Goal: Task Accomplishment & Management: Complete application form

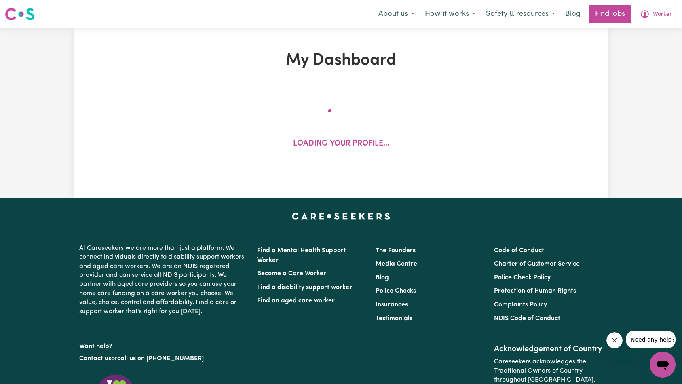
click at [616, 343] on icon "Close message from company" at bounding box center [614, 340] width 6 height 6
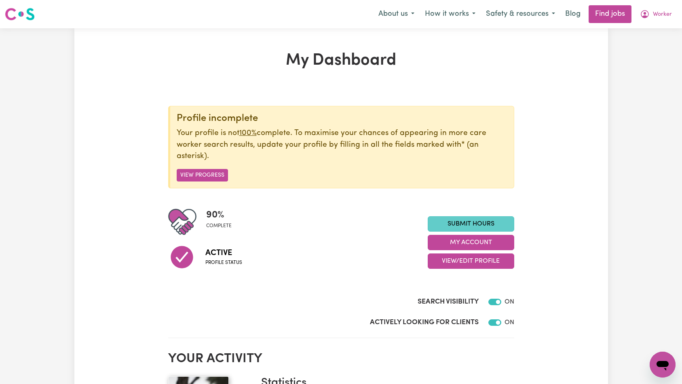
click at [491, 220] on link "Submit Hours" at bounding box center [471, 223] width 87 height 15
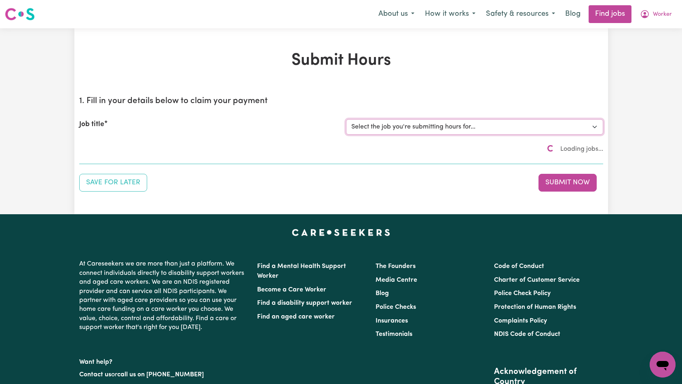
click at [365, 123] on select "Select the job you're submitting hours for..." at bounding box center [474, 126] width 257 height 15
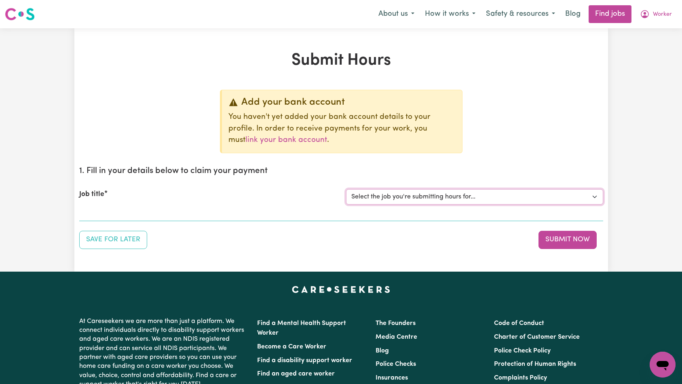
click at [457, 200] on select "Select the job you're submitting hours for... [Tumbi Umbi] Cleaner needed Tumbi…" at bounding box center [474, 196] width 257 height 15
select select "13066"
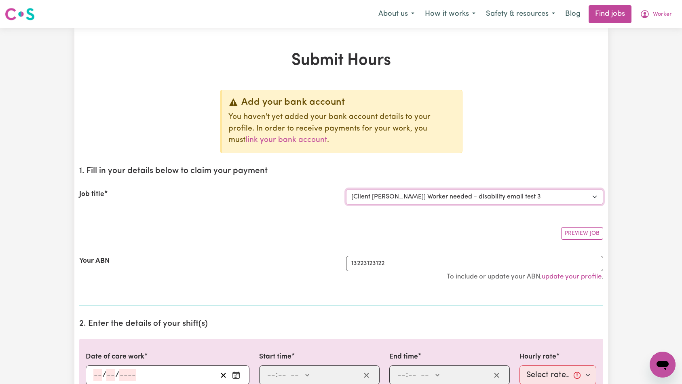
scroll to position [160, 0]
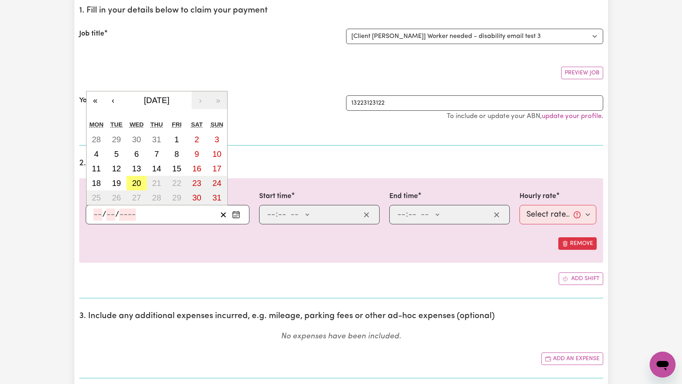
click at [135, 218] on div "/ /" at bounding box center [155, 215] width 124 height 12
click at [140, 186] on abbr "20" at bounding box center [136, 183] width 9 height 9
type input "[DATE]"
type input "20"
type input "8"
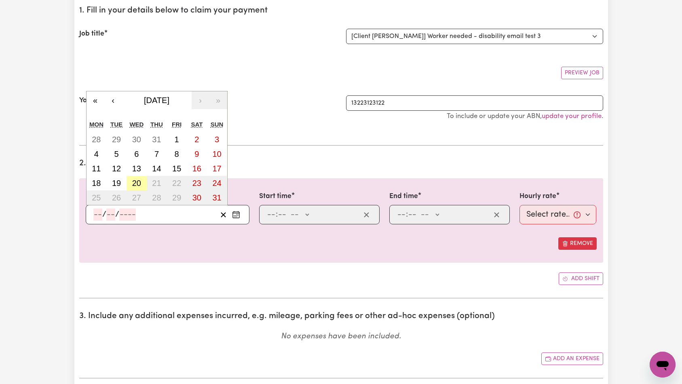
type input "2025"
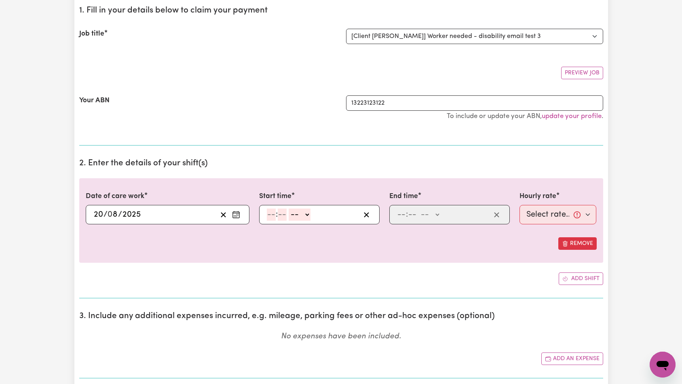
click at [270, 215] on input "number" at bounding box center [271, 215] width 9 height 12
type input "7"
type input "0"
select select "am"
type input "07:00"
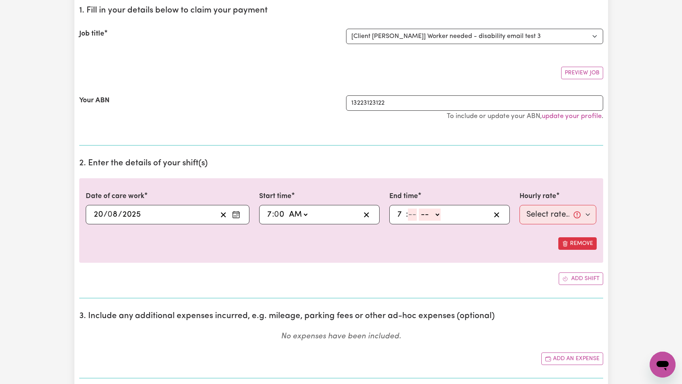
type input "10"
type input "1"
select select "am"
type input "10:01"
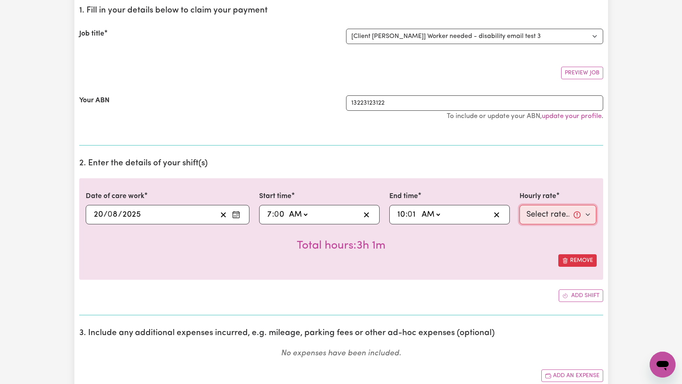
click at [551, 208] on select "Select rate... $25.00 (Weekday)" at bounding box center [557, 214] width 77 height 19
select select "25-Weekday"
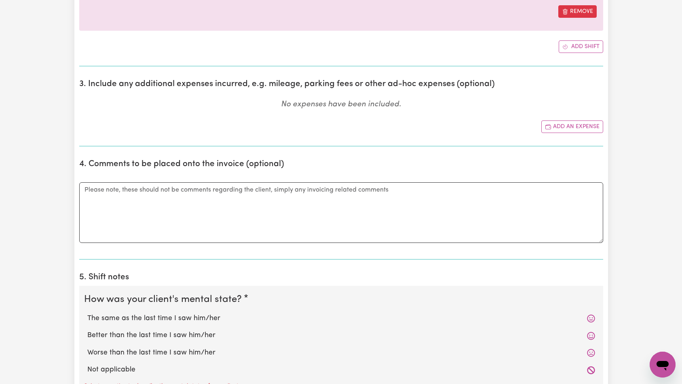
scroll to position [650, 0]
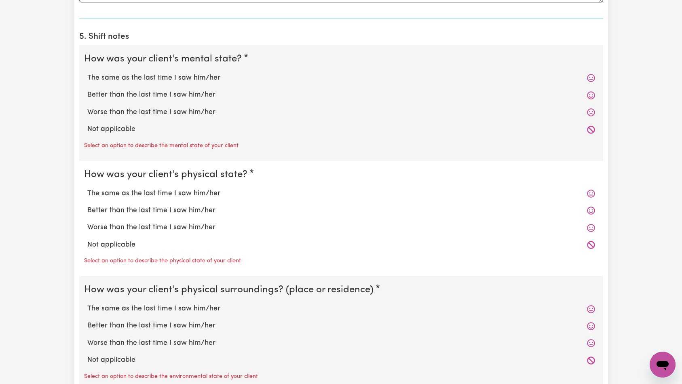
click at [118, 131] on label "Not applicable" at bounding box center [341, 129] width 508 height 11
click at [87, 124] on input "Not applicable" at bounding box center [87, 124] width 0 height 0
radio input "true"
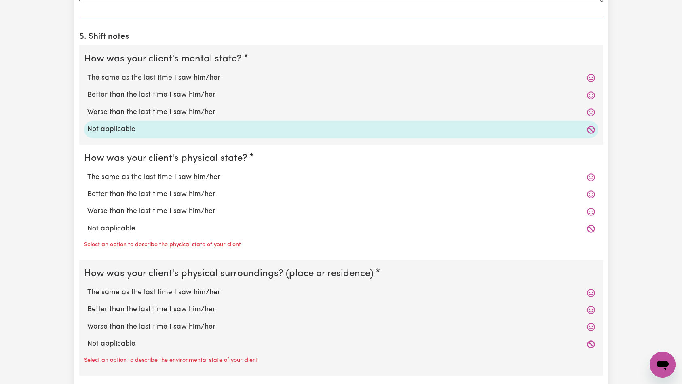
click at [120, 227] on label "Not applicable" at bounding box center [341, 229] width 508 height 11
click at [87, 224] on input "Not applicable" at bounding box center [87, 223] width 0 height 0
radio input "true"
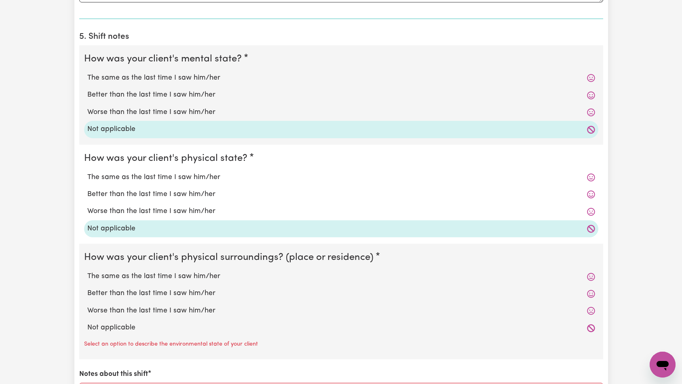
click at [127, 327] on label "Not applicable" at bounding box center [341, 328] width 508 height 11
click at [87, 323] on input "Not applicable" at bounding box center [87, 322] width 0 height 0
radio input "true"
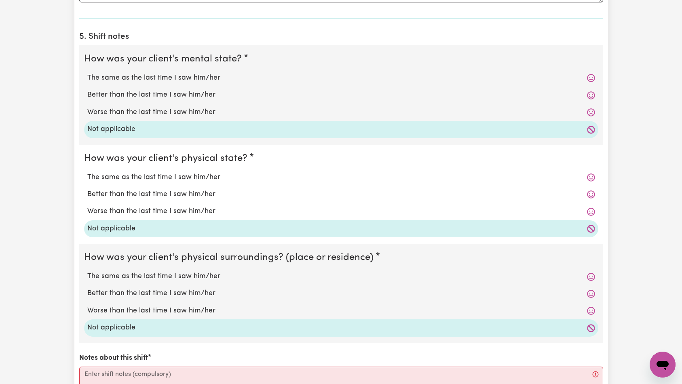
scroll to position [874, 0]
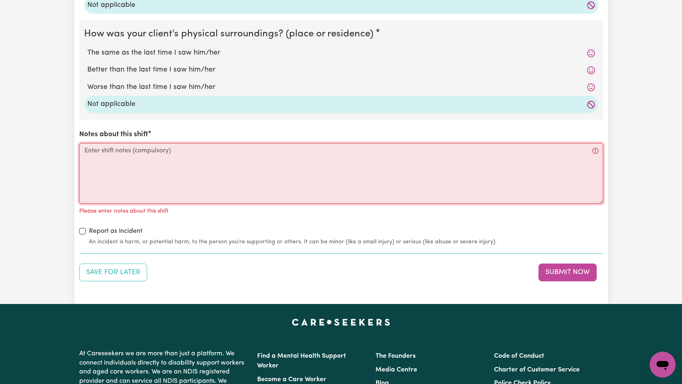
click at [157, 173] on textarea "Notes about this shift" at bounding box center [341, 173] width 524 height 61
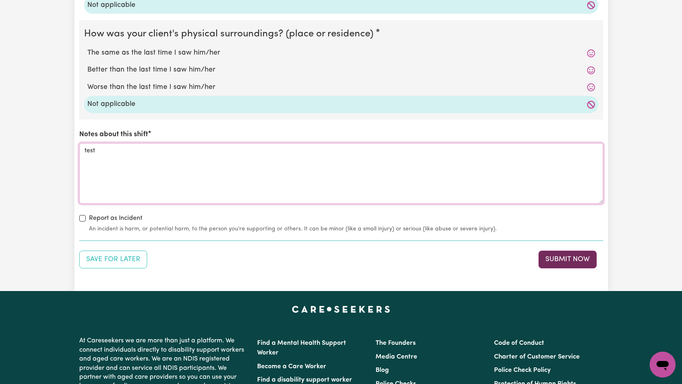
type textarea "test"
click at [569, 263] on button "Submit Now" at bounding box center [567, 260] width 58 height 18
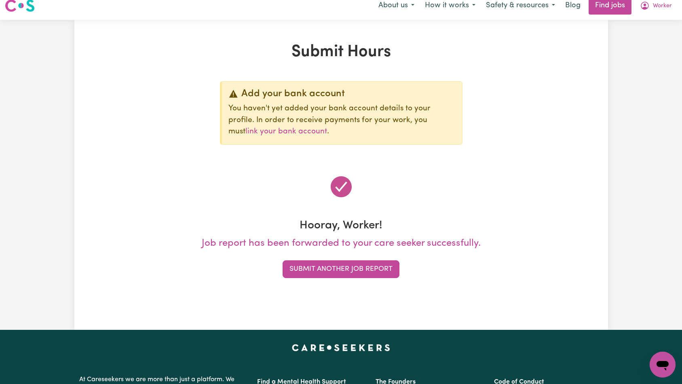
scroll to position [0, 0]
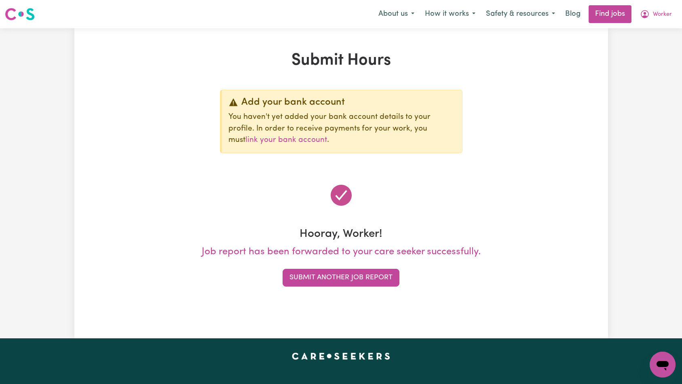
click at [665, 13] on span "Worker" at bounding box center [662, 14] width 19 height 9
click at [642, 61] on link "Logout" at bounding box center [645, 61] width 64 height 15
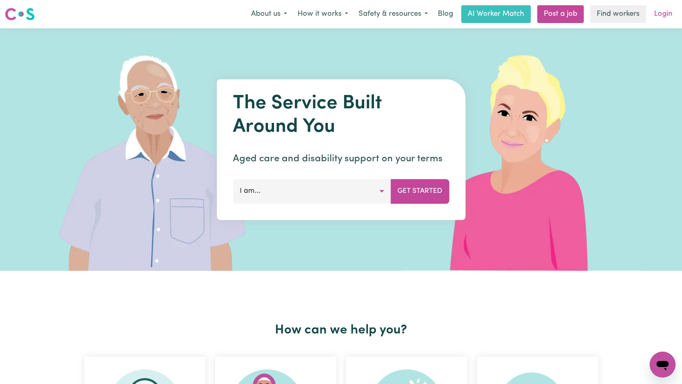
click at [656, 16] on link "Login" at bounding box center [663, 14] width 28 height 18
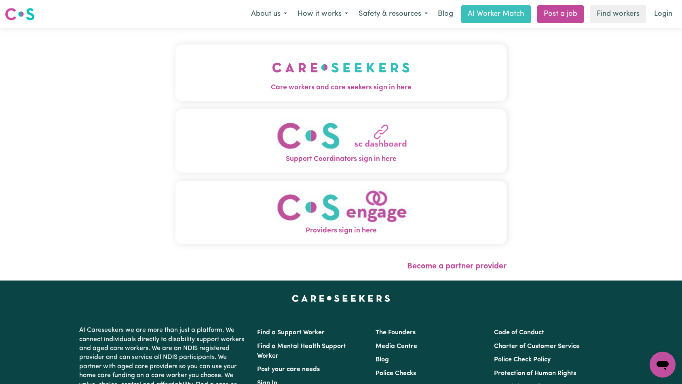
click at [272, 76] on img "Care workers and care seekers sign in here" at bounding box center [341, 68] width 138 height 30
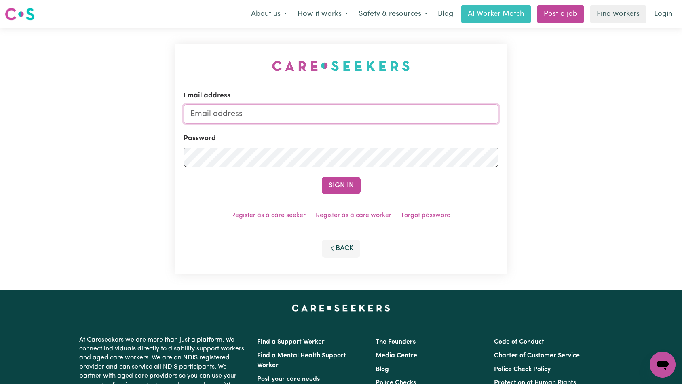
click at [359, 120] on input "Email address" at bounding box center [341, 113] width 315 height 19
type input "[EMAIL_ADDRESS][DOMAIN_NAME]"
click at [338, 186] on button "Sign In" at bounding box center [341, 186] width 39 height 18
